Goal: Check status: Check status

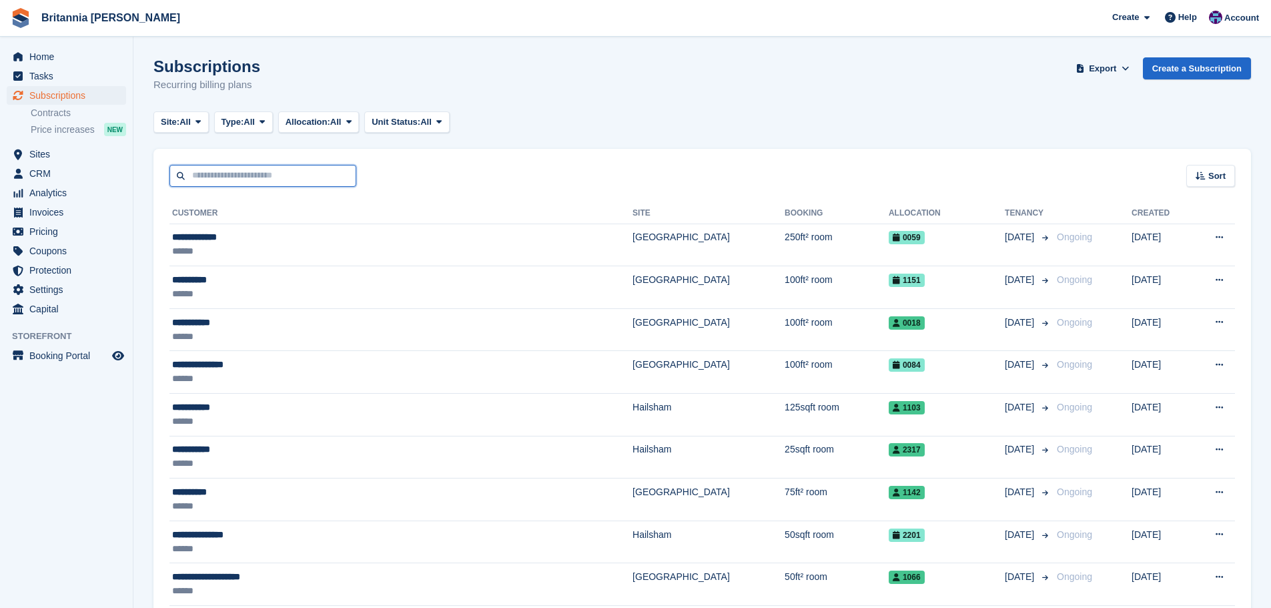
click at [259, 173] on input "text" at bounding box center [262, 176] width 187 height 22
type input "******"
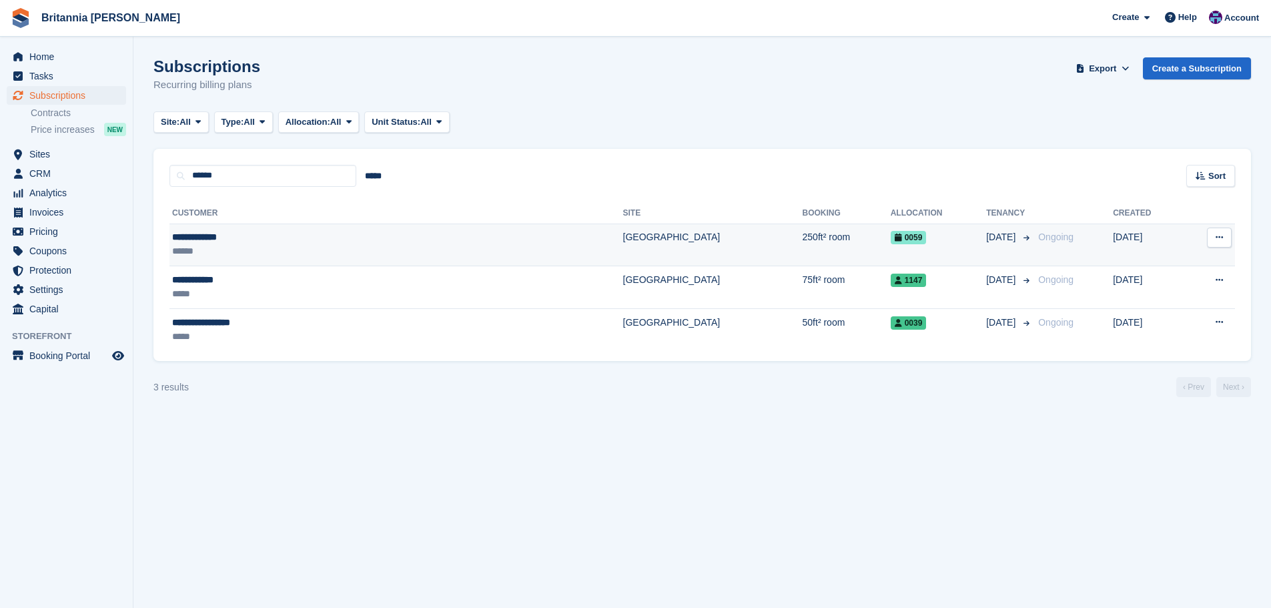
click at [293, 255] on div "******" at bounding box center [293, 251] width 243 height 14
